Goal: Navigation & Orientation: Find specific page/section

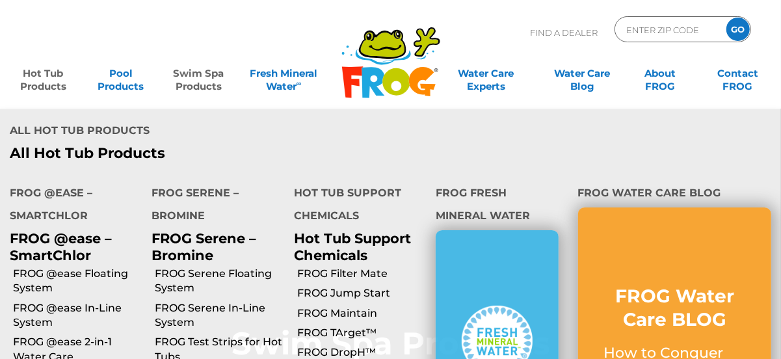
click at [53, 79] on link "Hot Tub Products" at bounding box center [43, 74] width 61 height 26
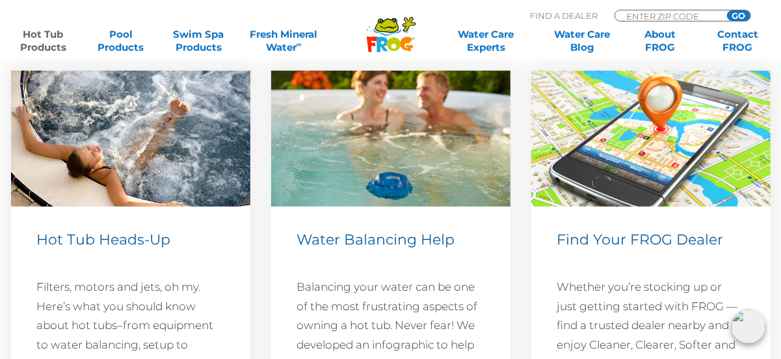
scroll to position [3826, 0]
